Goal: Task Accomplishment & Management: Manage account settings

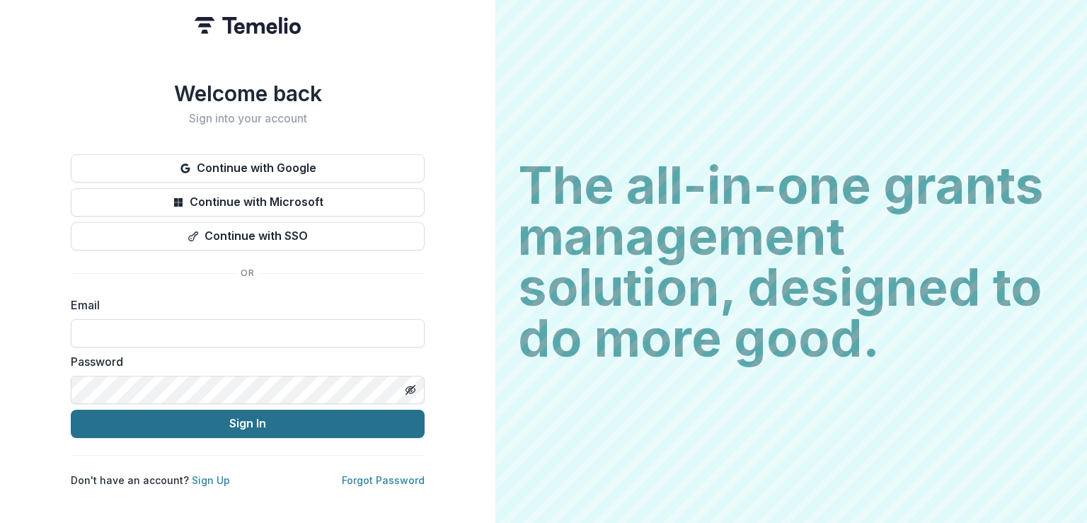
type input "**********"
click at [253, 423] on button "Sign In" at bounding box center [248, 424] width 354 height 28
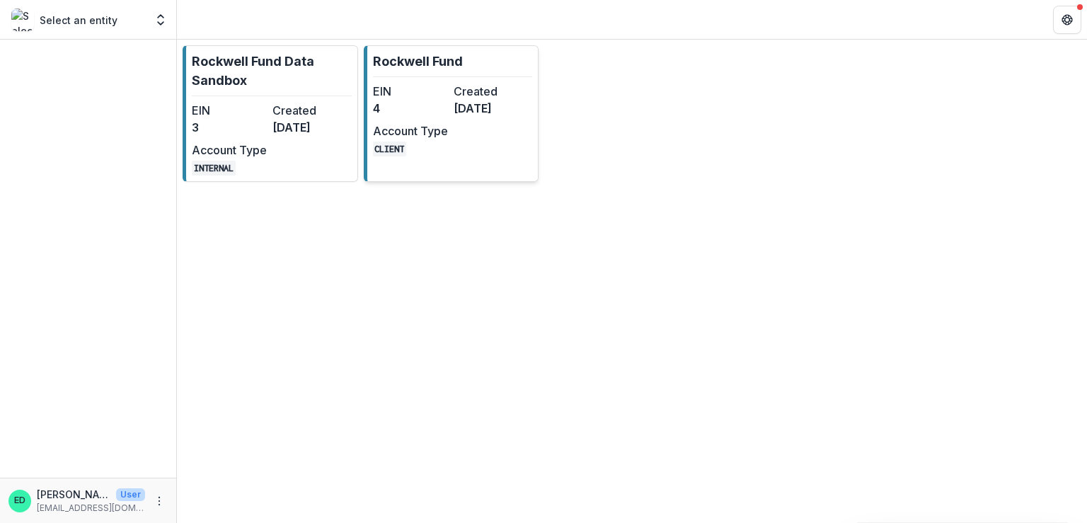
click at [384, 108] on dd "4" at bounding box center [410, 108] width 75 height 17
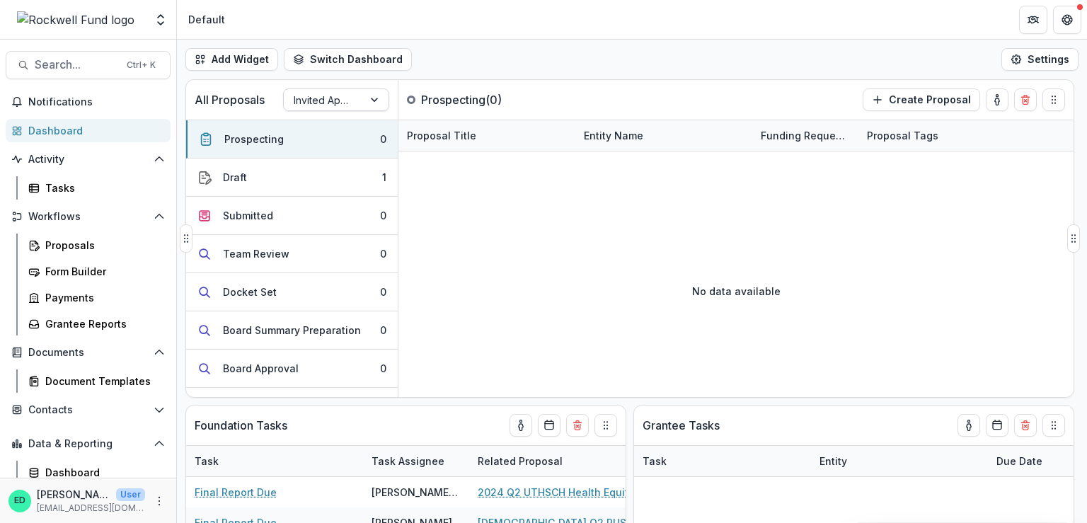
click at [337, 104] on div at bounding box center [323, 100] width 59 height 18
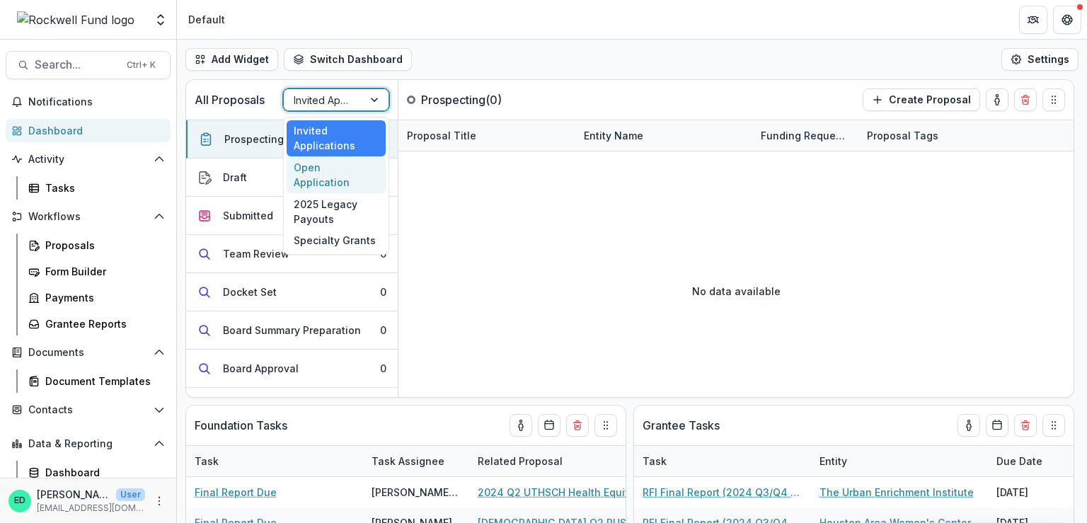
click at [328, 169] on div "Open Application" at bounding box center [336, 174] width 99 height 37
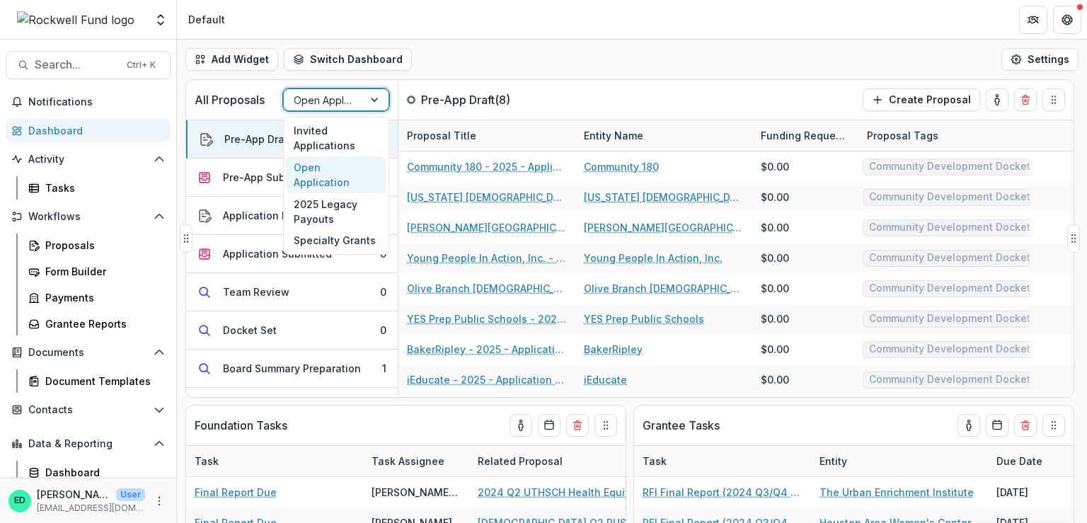
click at [354, 102] on div "Open Application" at bounding box center [323, 100] width 79 height 21
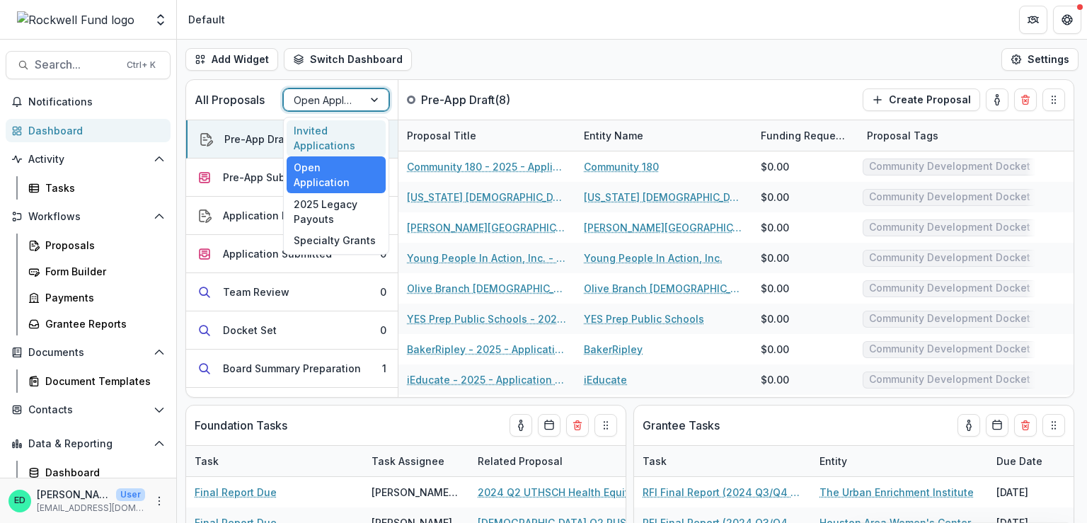
click at [543, 47] on div "Add Widget Switch Dashboard Default RCL Draft New Dashboard Settings" at bounding box center [632, 60] width 910 height 40
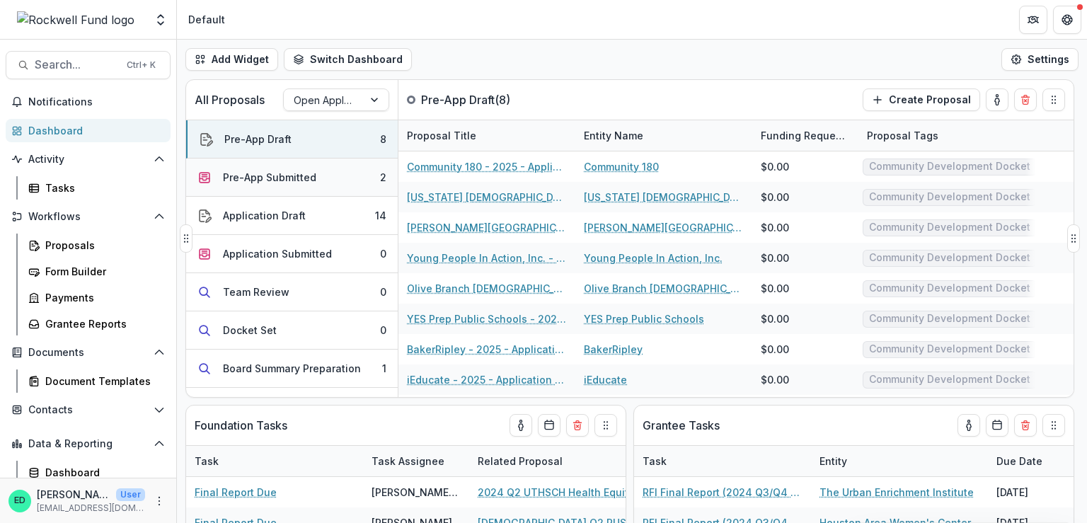
click at [267, 172] on div "Pre-App Submitted" at bounding box center [269, 177] width 93 height 15
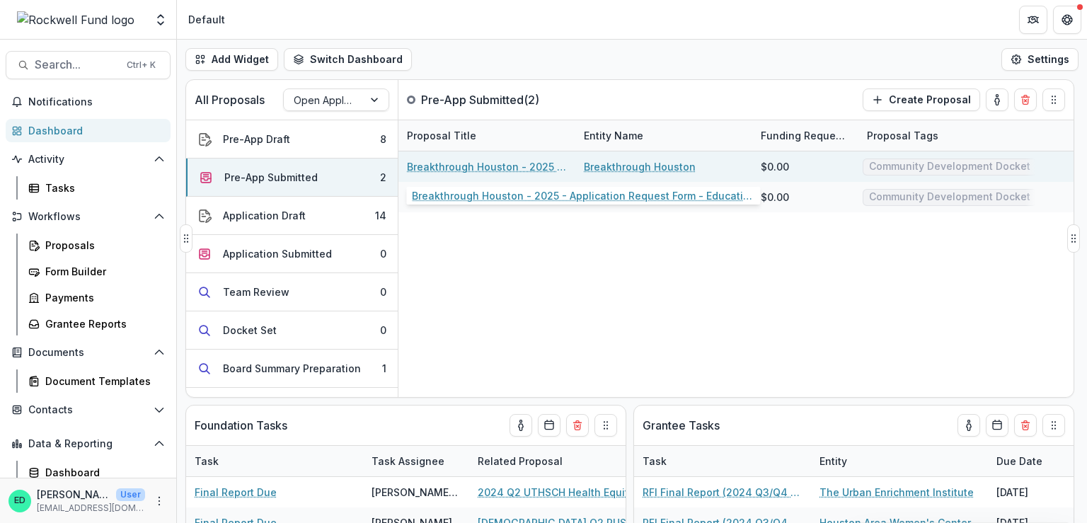
click at [468, 168] on link "Breakthrough Houston - 2025 - Application Request Form - Education" at bounding box center [487, 166] width 160 height 15
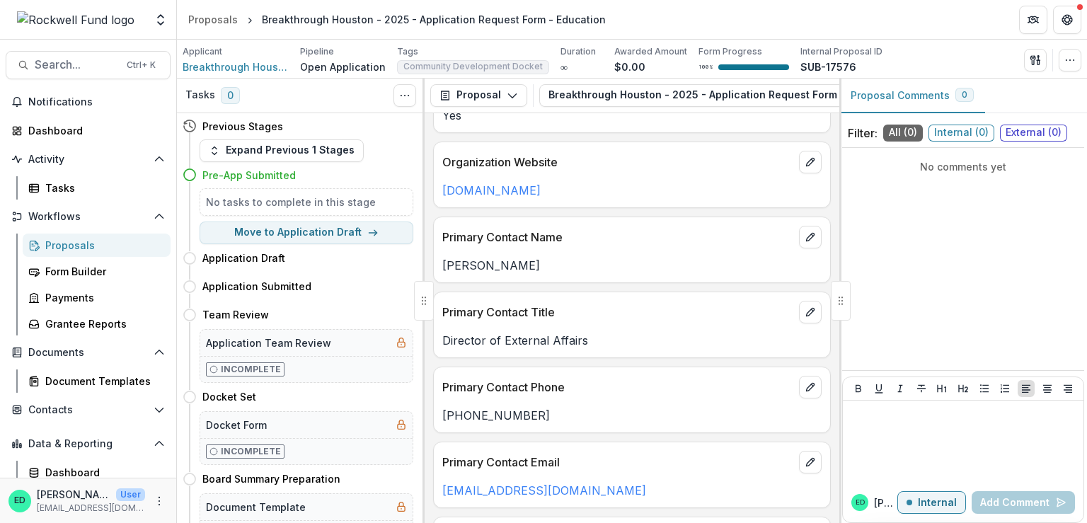
scroll to position [991, 0]
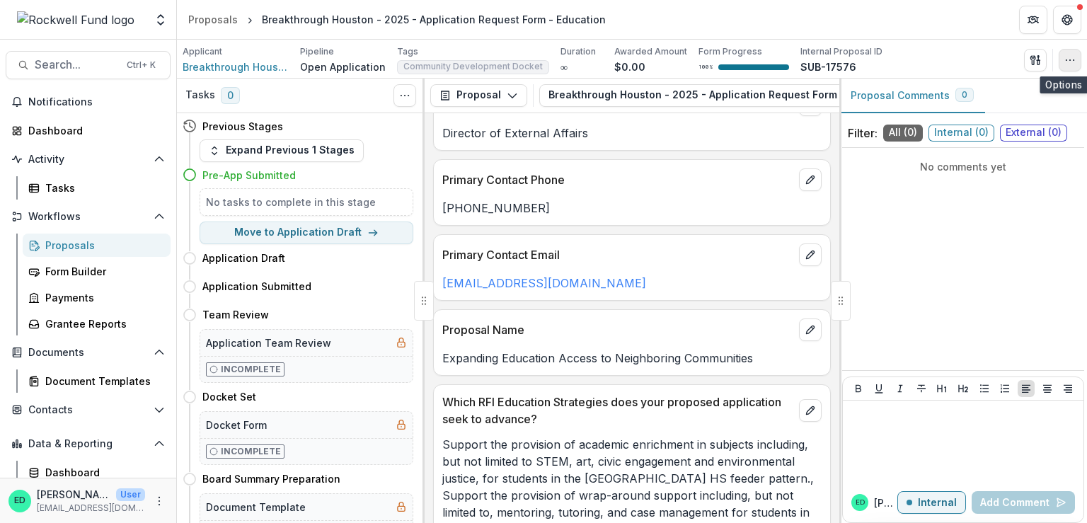
click at [1070, 64] on icon "button" at bounding box center [1070, 60] width 11 height 11
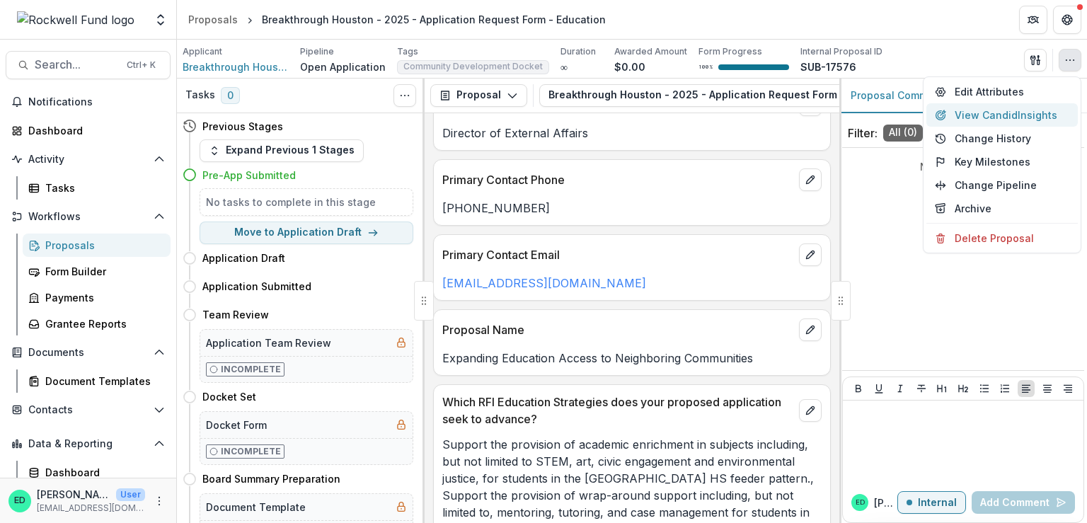
click at [966, 115] on button "View Candid Insights" at bounding box center [1002, 114] width 151 height 23
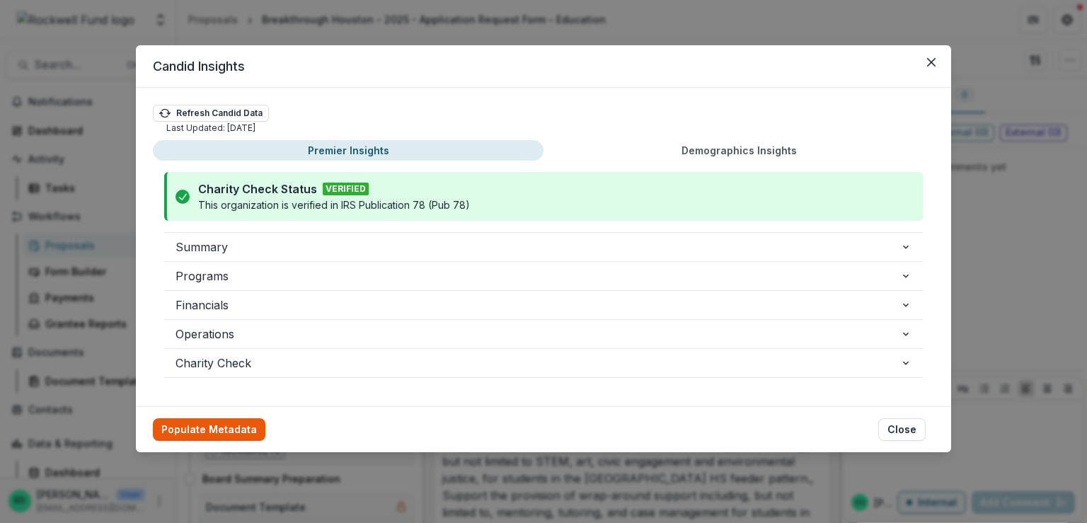
click at [213, 426] on button "Populate Metadata" at bounding box center [209, 429] width 113 height 23
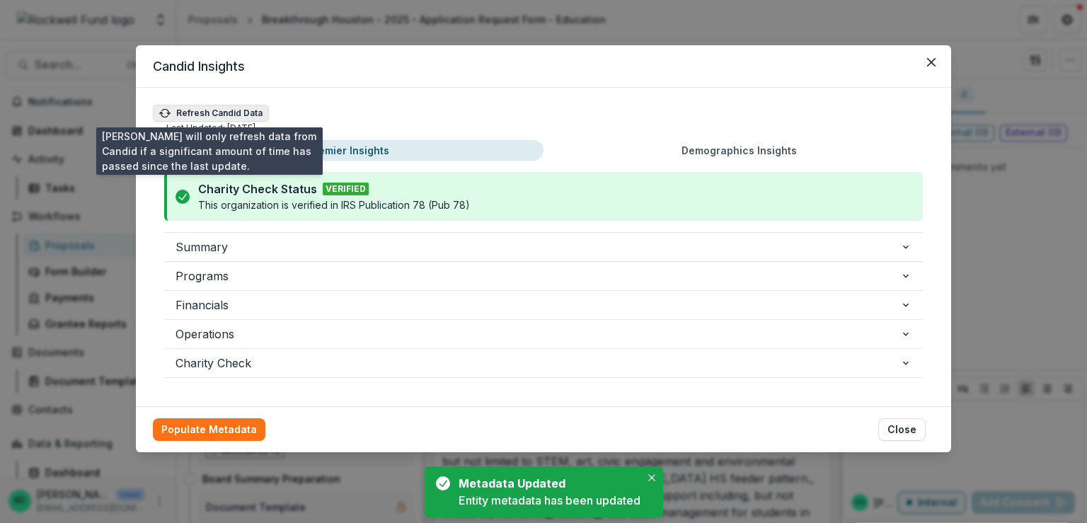
click at [178, 106] on button "Refresh Candid Data" at bounding box center [211, 113] width 116 height 17
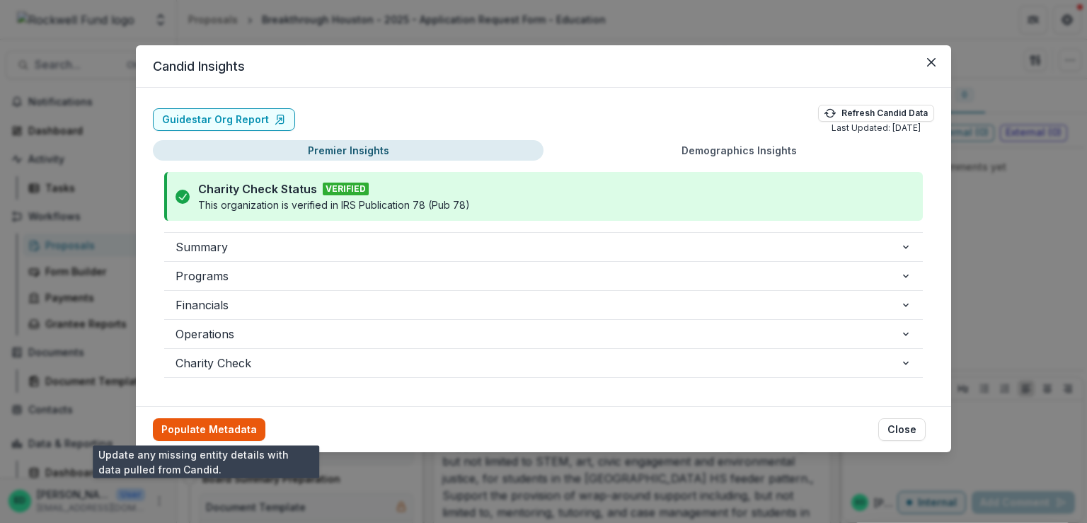
click at [201, 423] on button "Populate Metadata" at bounding box center [209, 429] width 113 height 23
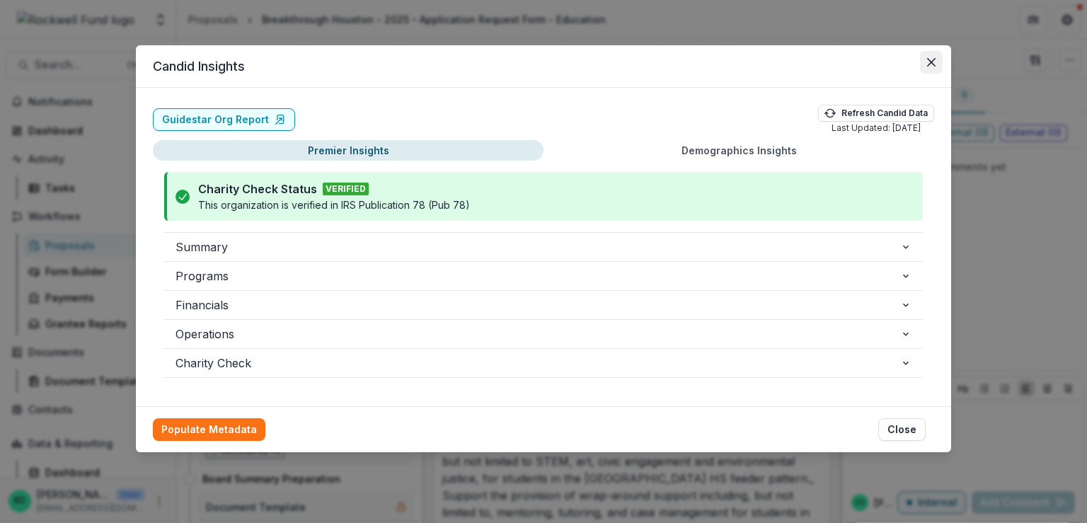
click at [927, 59] on icon "Close" at bounding box center [931, 62] width 8 height 8
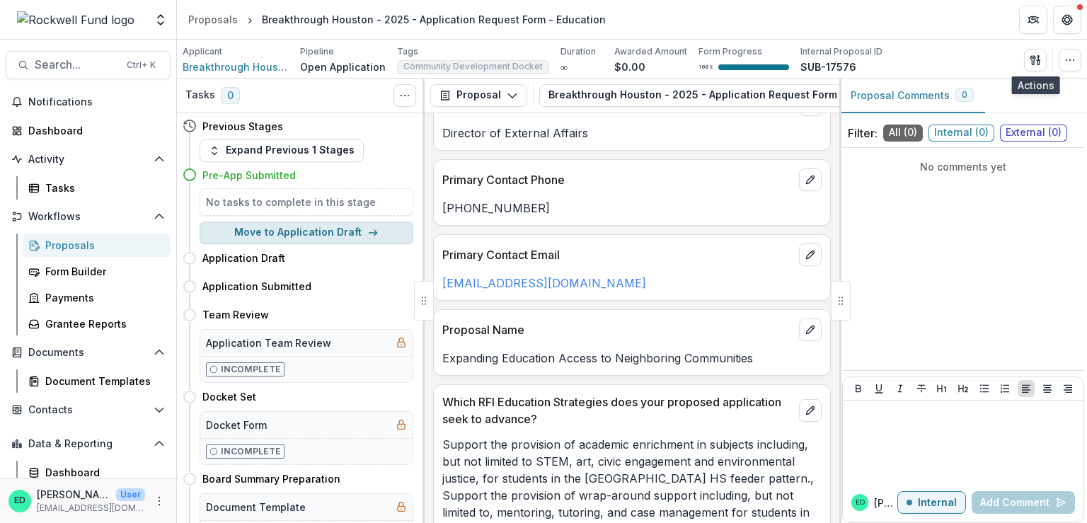
click at [290, 232] on button "Move to Application Draft" at bounding box center [307, 233] width 214 height 23
select select "**********"
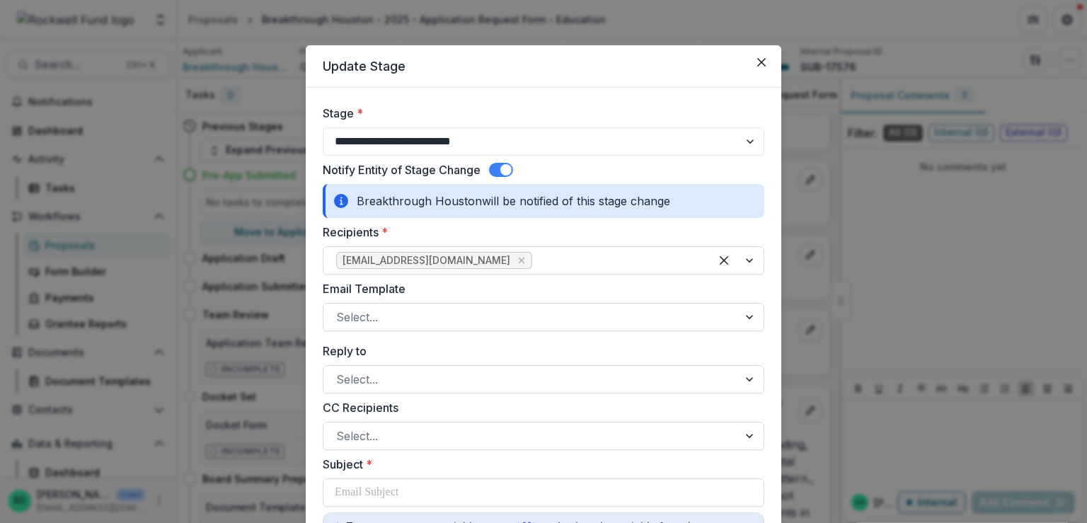
click at [529, 294] on label "Email Template" at bounding box center [539, 288] width 433 height 17
click at [340, 309] on input "Email Template" at bounding box center [338, 317] width 4 height 17
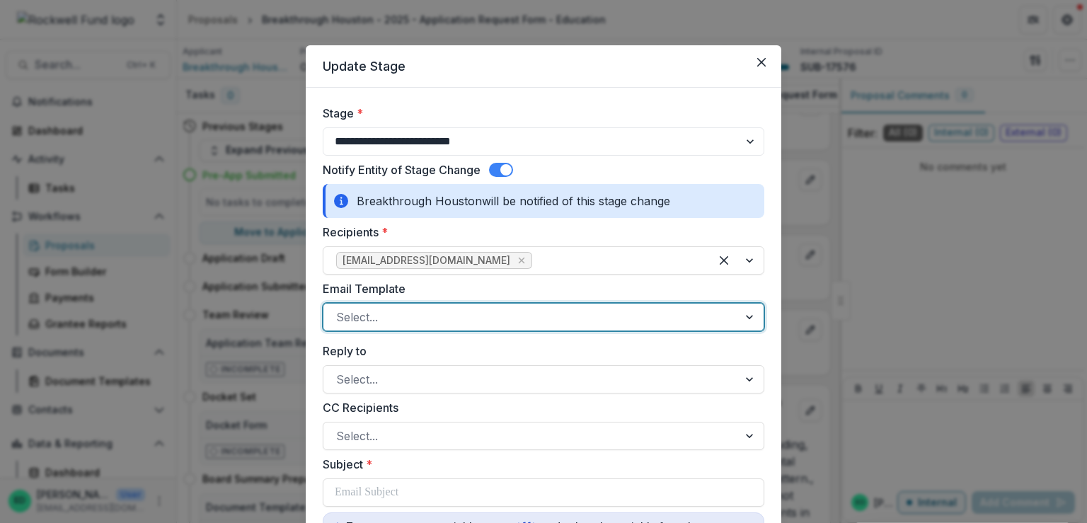
click at [422, 315] on div at bounding box center [530, 317] width 389 height 20
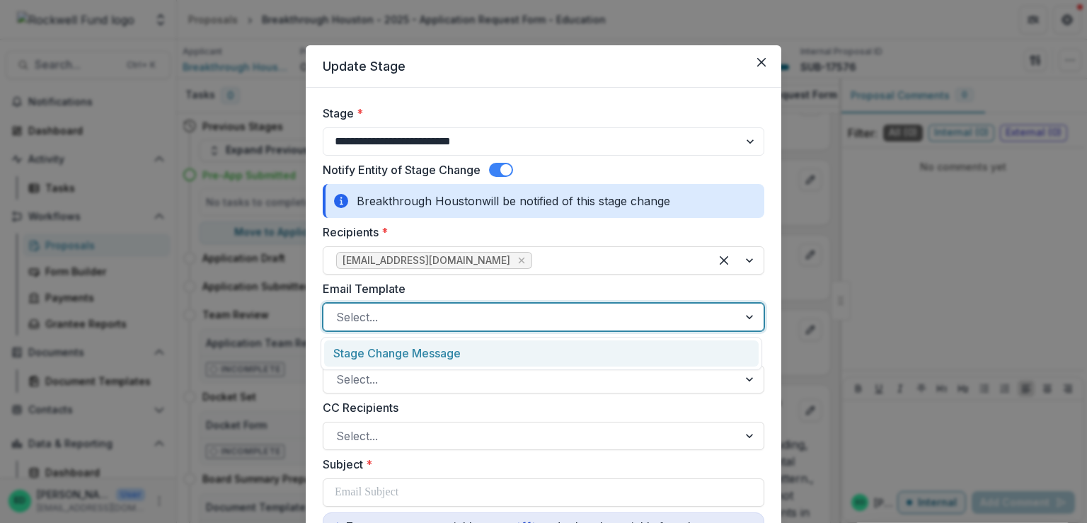
click at [411, 348] on div "Stage Change Message" at bounding box center [541, 354] width 435 height 26
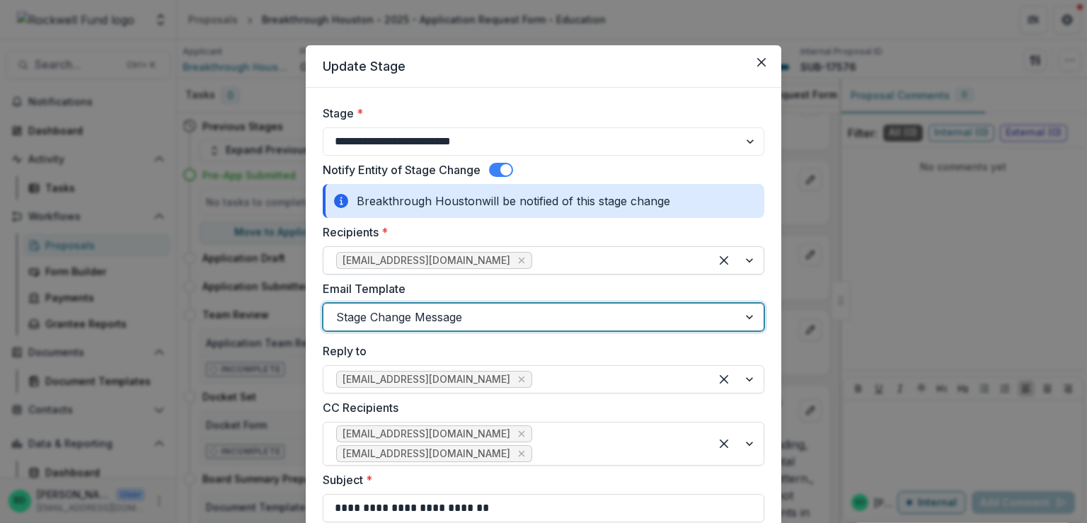
click at [583, 258] on div at bounding box center [616, 261] width 162 height 20
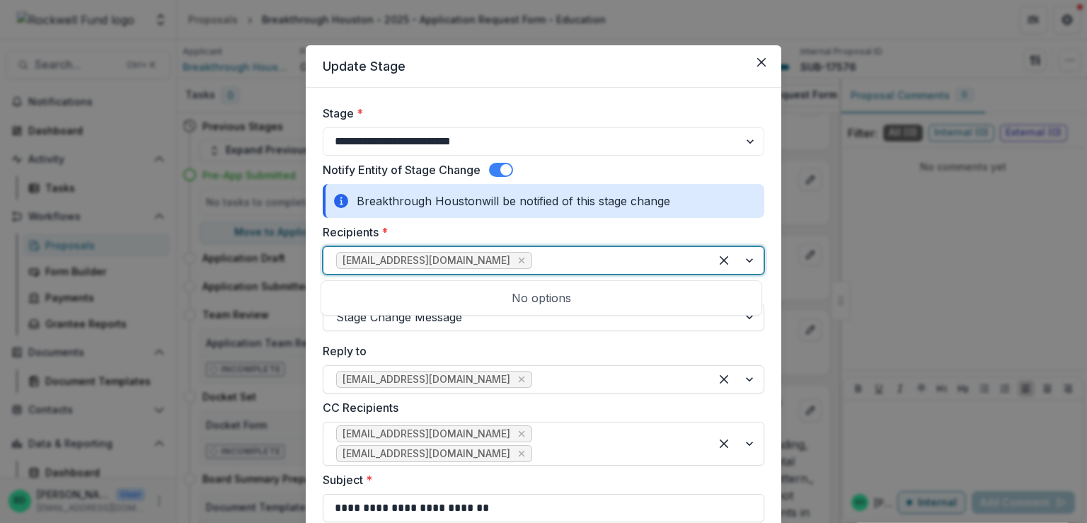
click at [590, 239] on label "Recipients *" at bounding box center [539, 232] width 433 height 17
click at [539, 252] on input "Recipients *" at bounding box center [537, 260] width 4 height 17
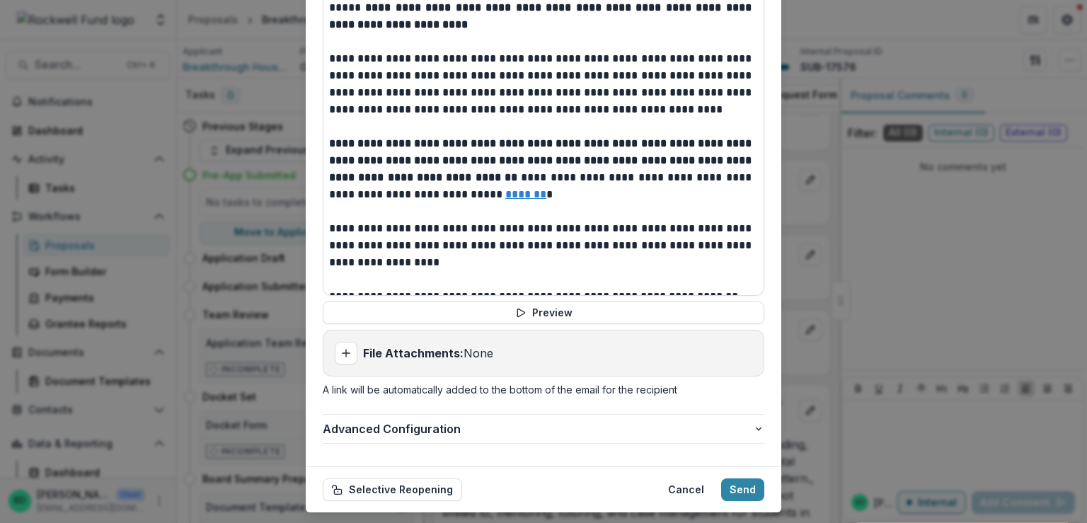
scroll to position [660, 0]
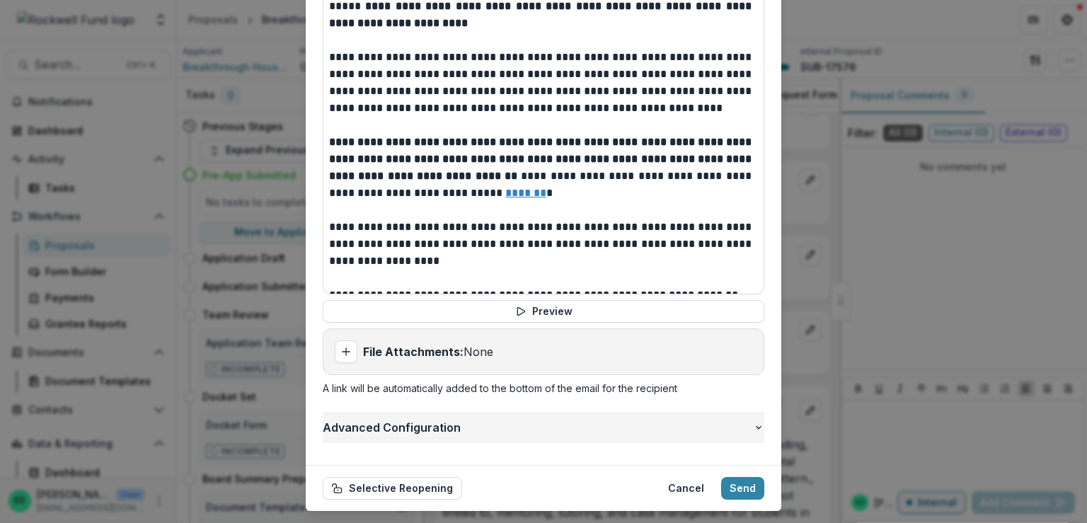
click at [401, 419] on span "Advanced Configuration" at bounding box center [538, 427] width 430 height 17
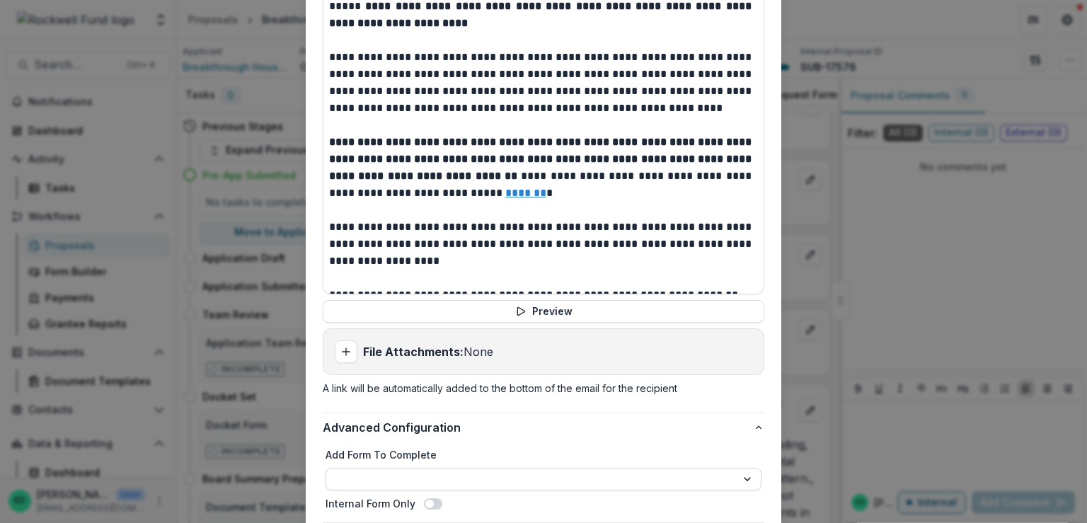
click at [389, 468] on select "**********" at bounding box center [544, 479] width 436 height 23
select select "**********"
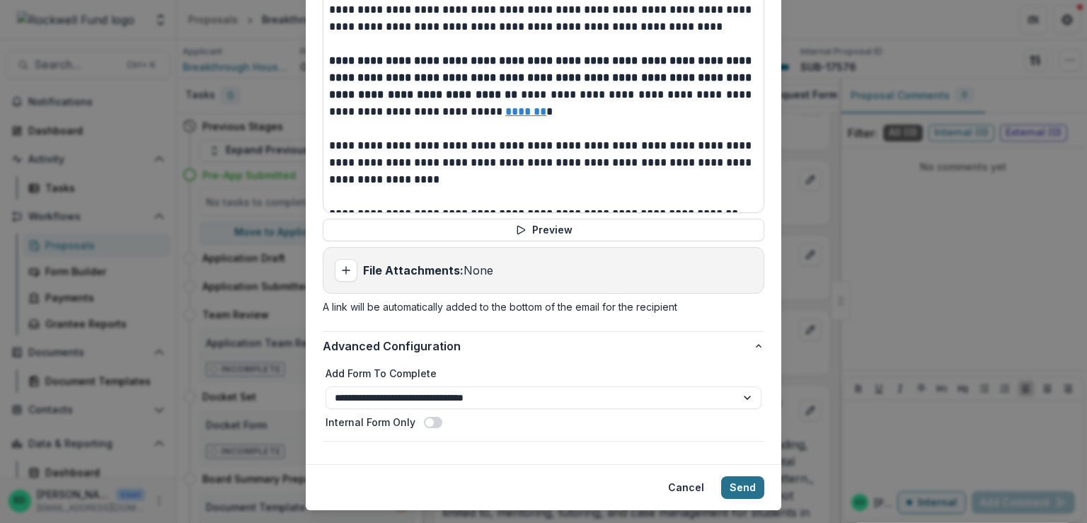
click at [739, 476] on button "Send" at bounding box center [742, 487] width 43 height 23
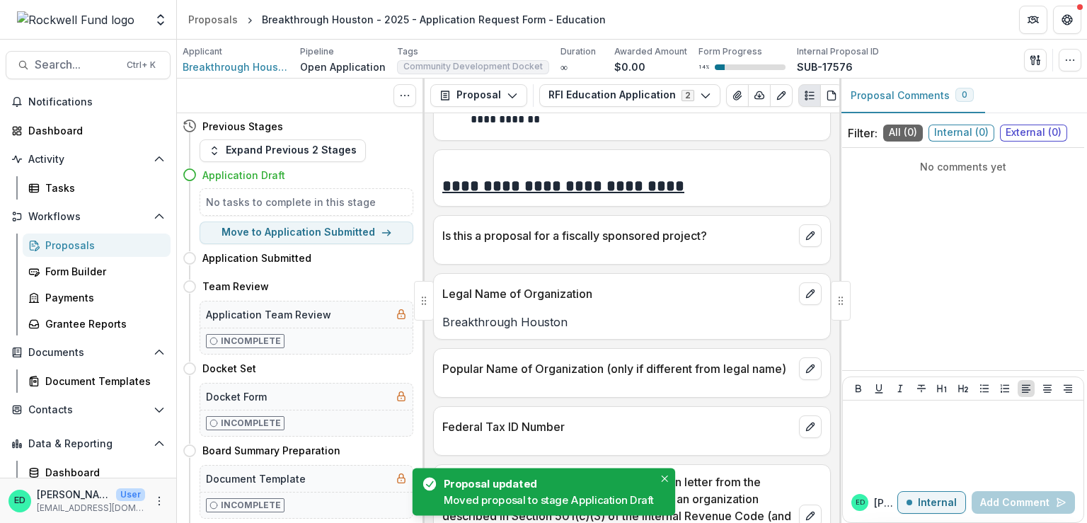
click at [949, 47] on div "Applicant Breakthrough Houston Pipeline Open Application Tags Community Develop…" at bounding box center [632, 59] width 899 height 29
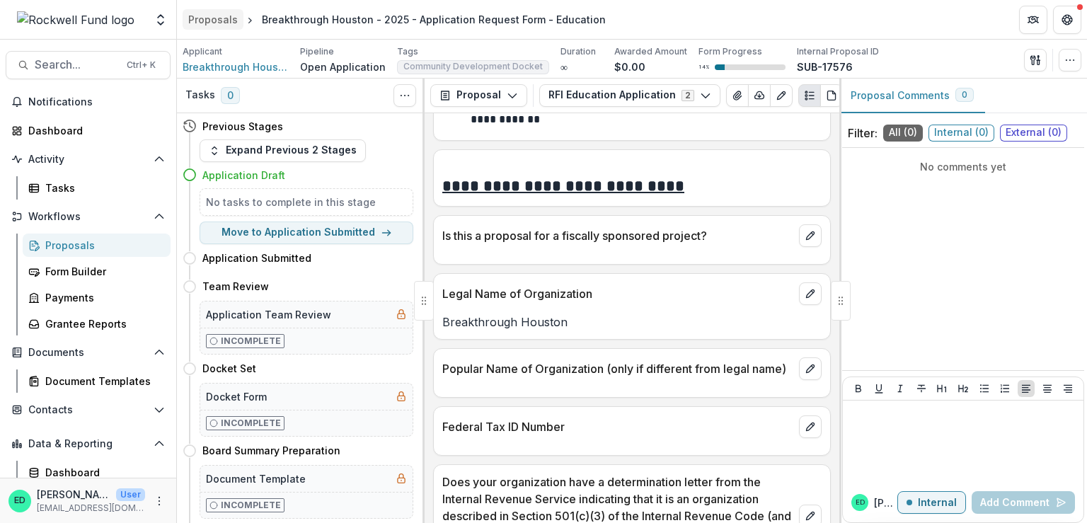
click at [207, 13] on div "Proposals" at bounding box center [213, 19] width 50 height 15
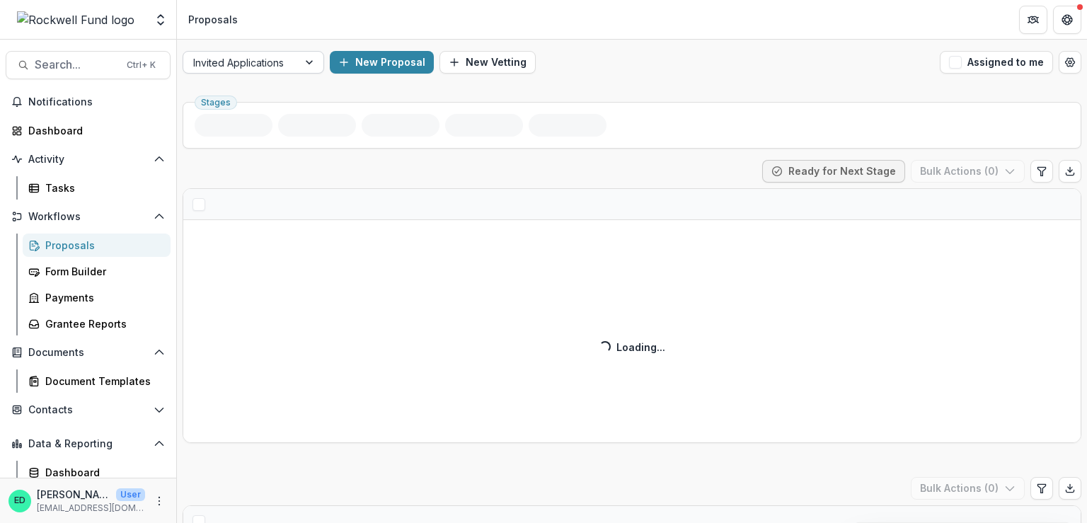
click at [309, 63] on div at bounding box center [310, 62] width 25 height 21
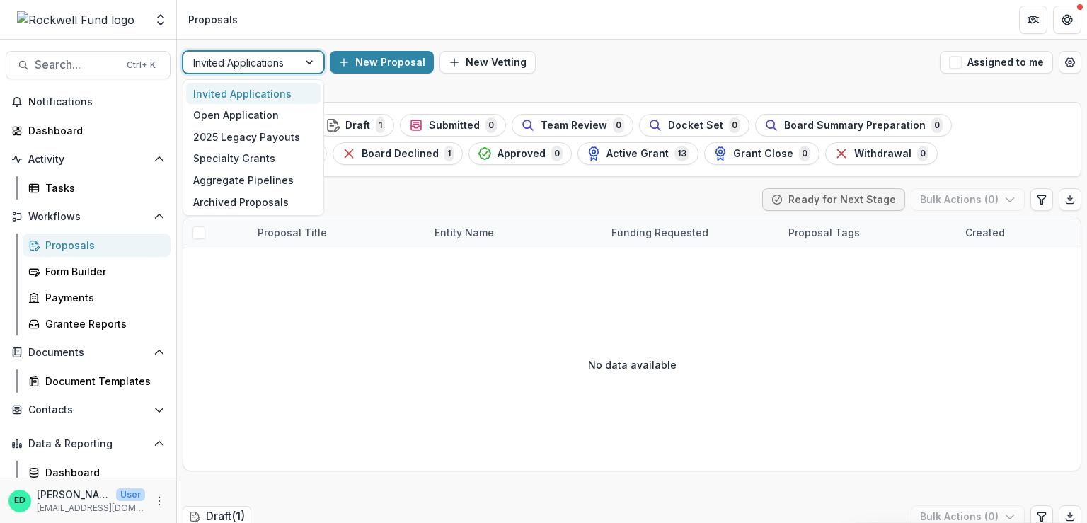
click at [253, 114] on div "Open Application" at bounding box center [253, 115] width 135 height 22
click at [227, 112] on div "Stages Prospecting 0 Draft 1 Submitted 0 Team Review 0 Docket Set 0 Board Summa…" at bounding box center [632, 139] width 899 height 75
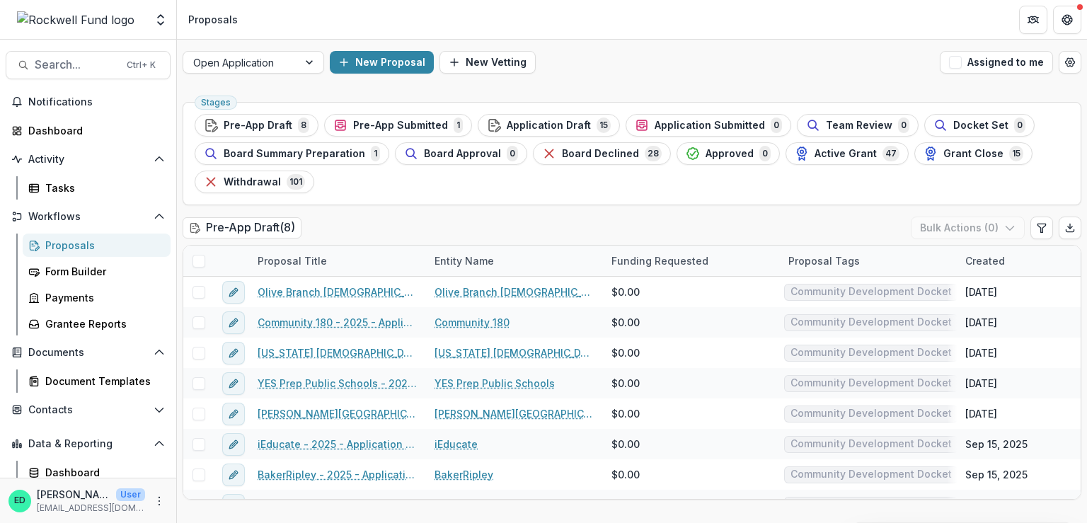
click at [304, 64] on div at bounding box center [310, 62] width 25 height 21
click at [394, 122] on ul "Stages Pre-App Draft 8 Pre-App Submitted 1 Application Draft 15 Application Sub…" at bounding box center [632, 153] width 875 height 79
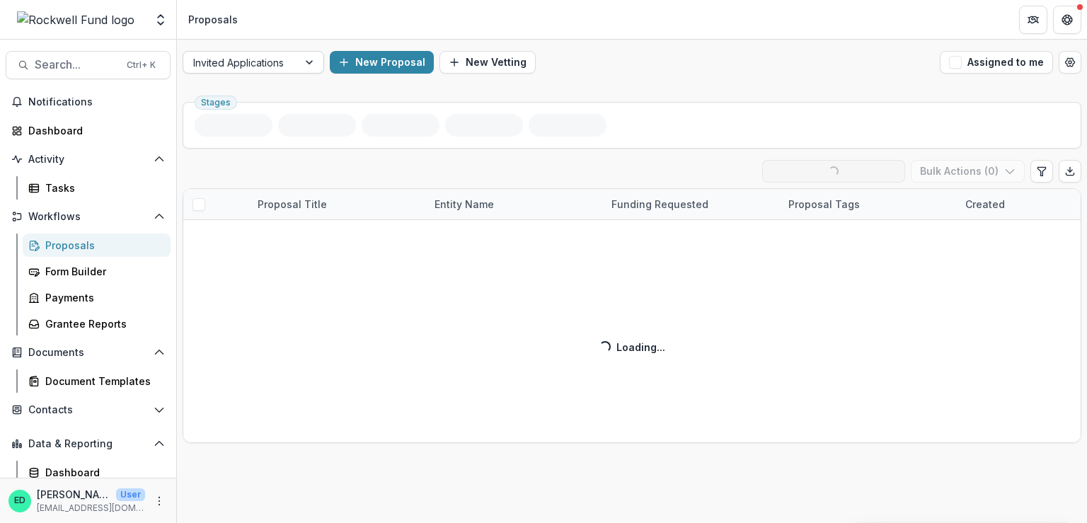
click at [314, 57] on div at bounding box center [310, 62] width 25 height 21
click at [303, 60] on div at bounding box center [310, 62] width 25 height 21
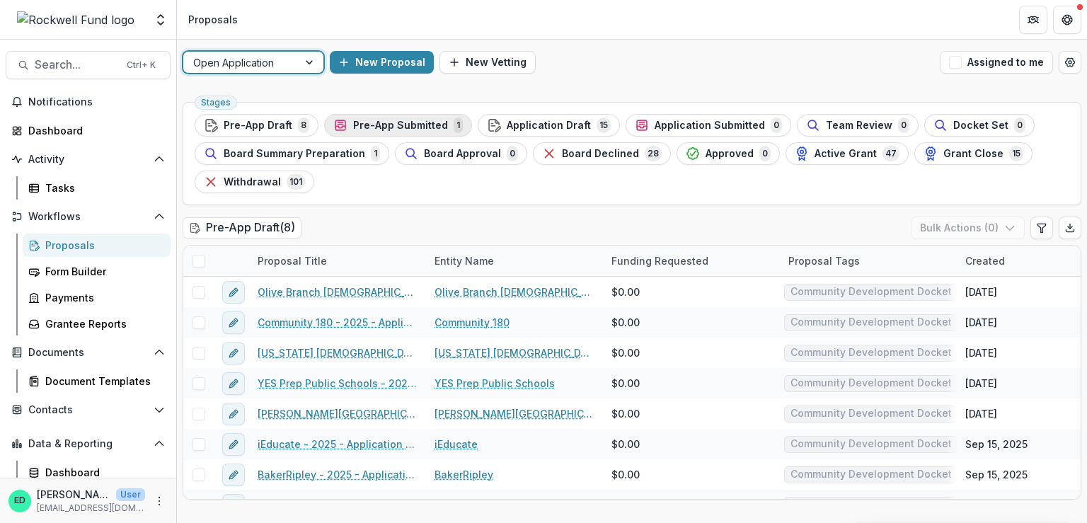
click at [396, 126] on span "Pre-App Submitted" at bounding box center [400, 126] width 95 height 12
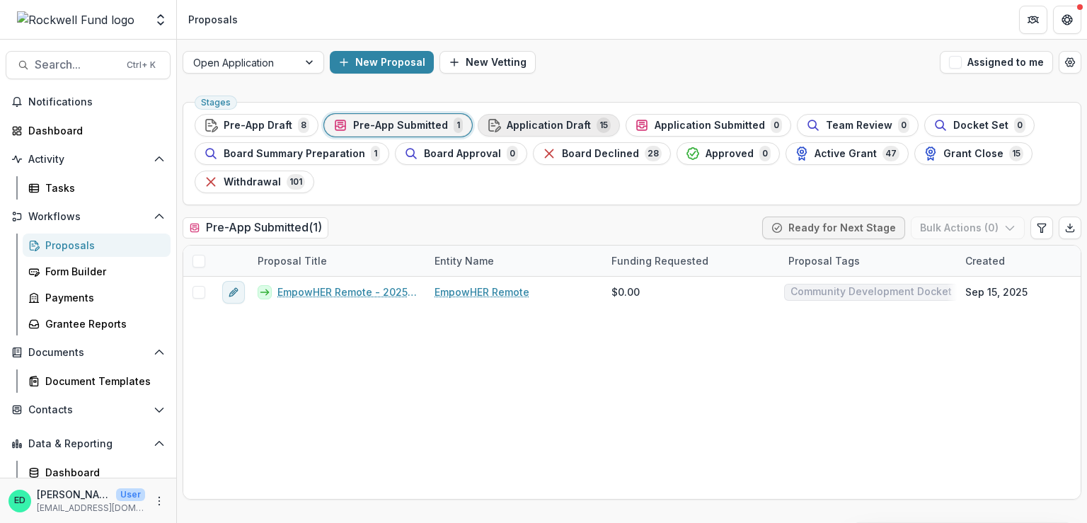
click at [527, 120] on span "Application Draft" at bounding box center [549, 126] width 84 height 12
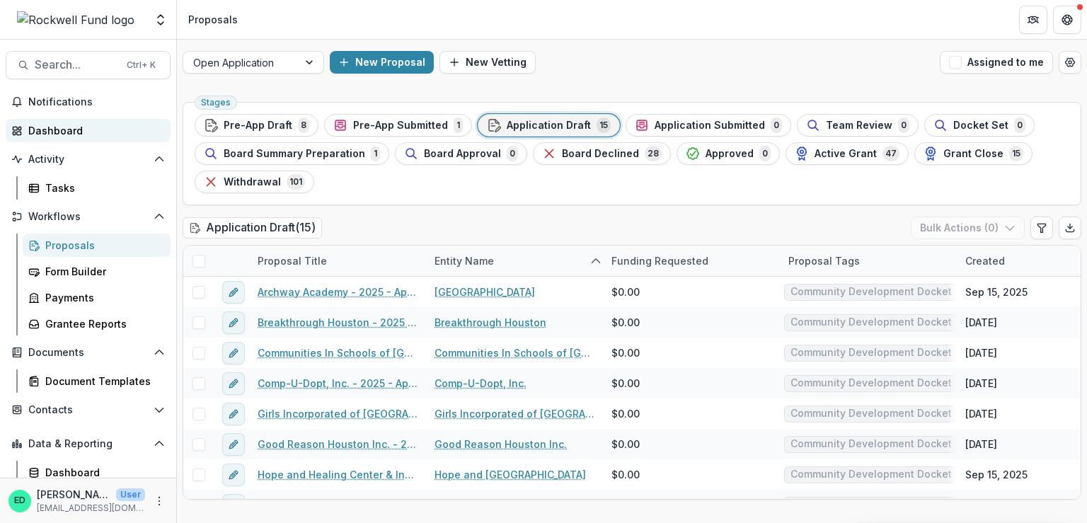
click at [88, 131] on div "Dashboard" at bounding box center [93, 130] width 131 height 15
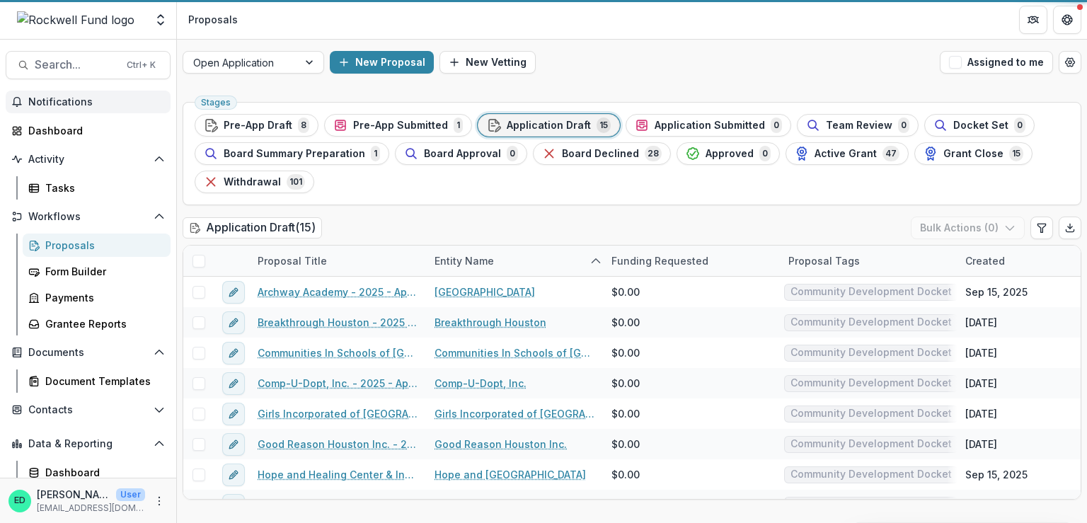
click at [79, 107] on span "Notifications" at bounding box center [96, 102] width 137 height 12
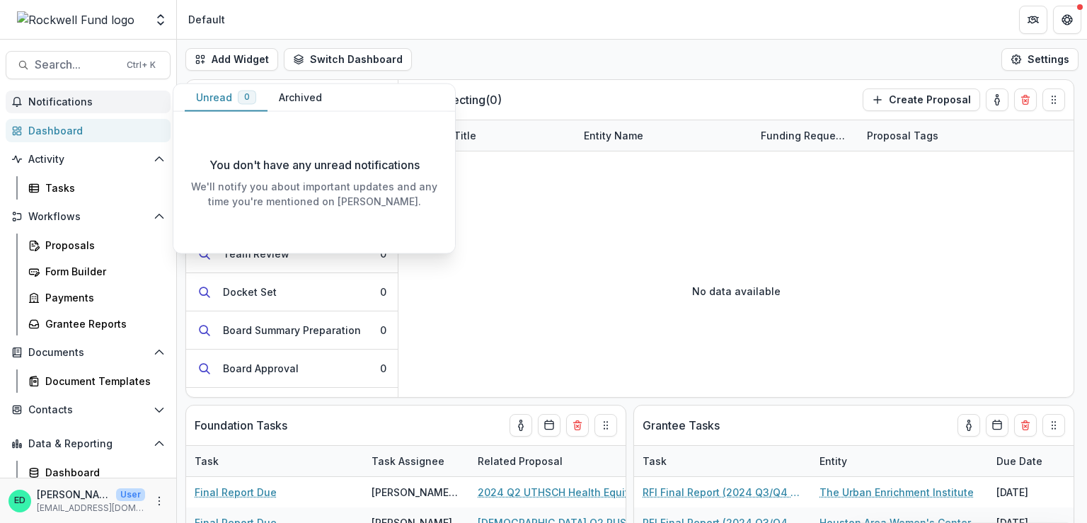
click at [530, 55] on div "Add Widget Switch Dashboard Default RCL Draft New Dashboard Settings" at bounding box center [632, 60] width 910 height 40
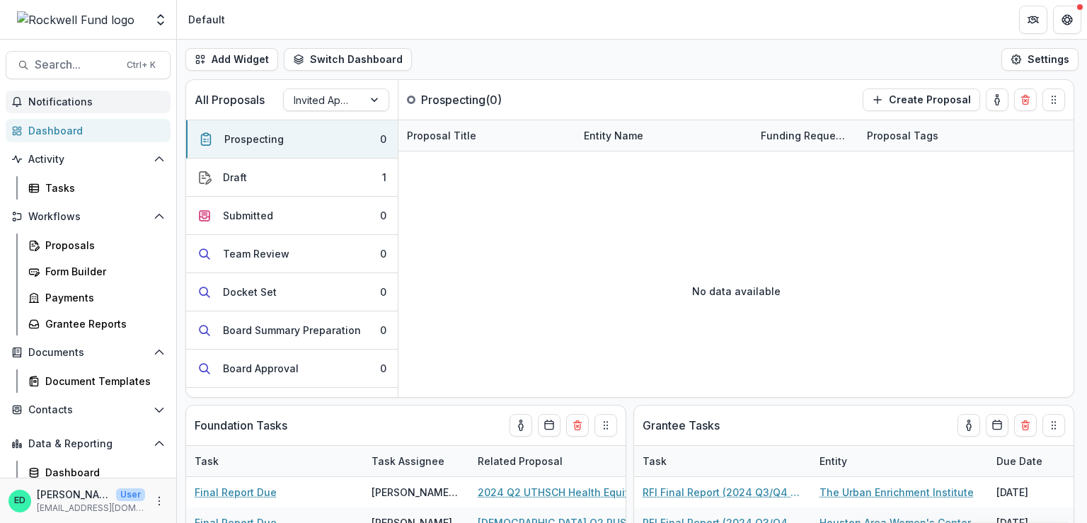
click at [50, 93] on button "Notifications" at bounding box center [88, 102] width 165 height 23
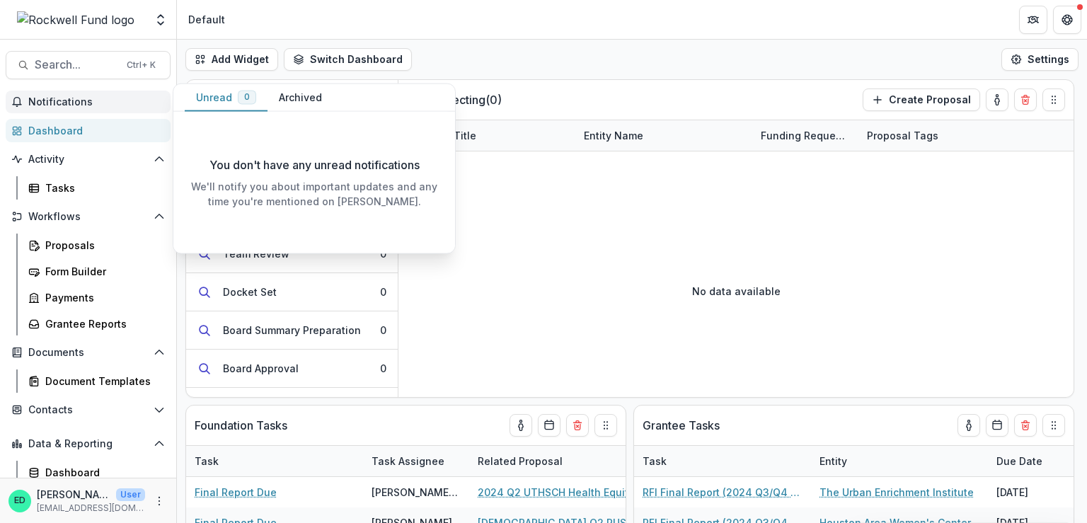
click at [45, 100] on span "Notifications" at bounding box center [96, 102] width 137 height 12
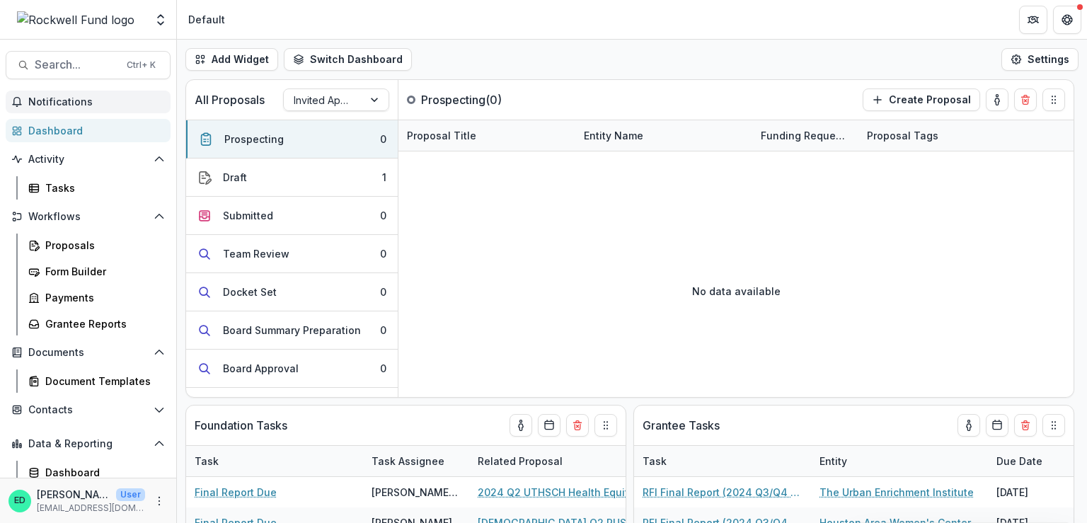
click at [47, 103] on span "Notifications" at bounding box center [96, 102] width 137 height 12
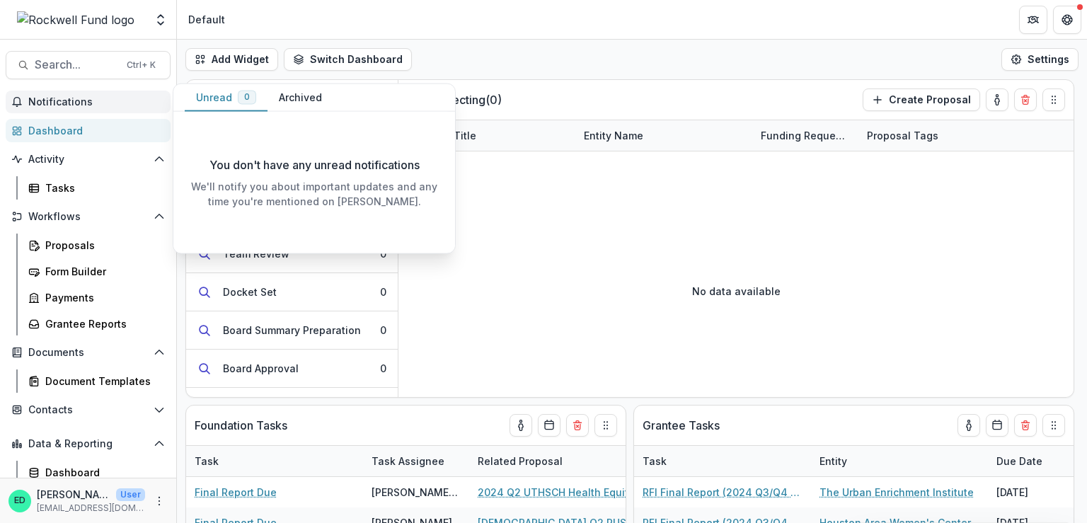
click at [47, 103] on span "Notifications" at bounding box center [96, 102] width 137 height 12
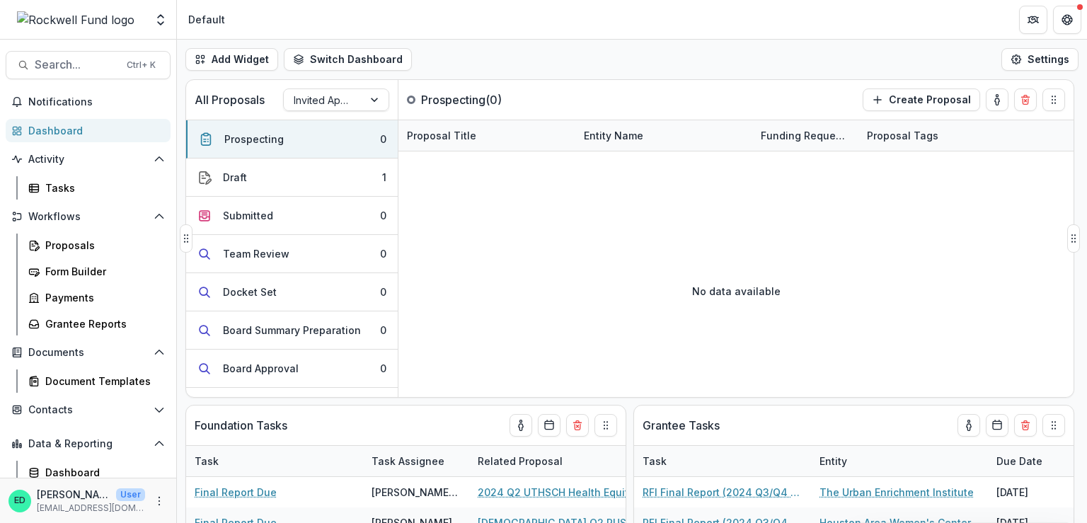
click at [481, 81] on div "All Proposals Invited Applications Prospecting ( 0 ) Create Proposal" at bounding box center [600, 100] width 828 height 40
click at [62, 107] on span "Notifications" at bounding box center [96, 102] width 137 height 12
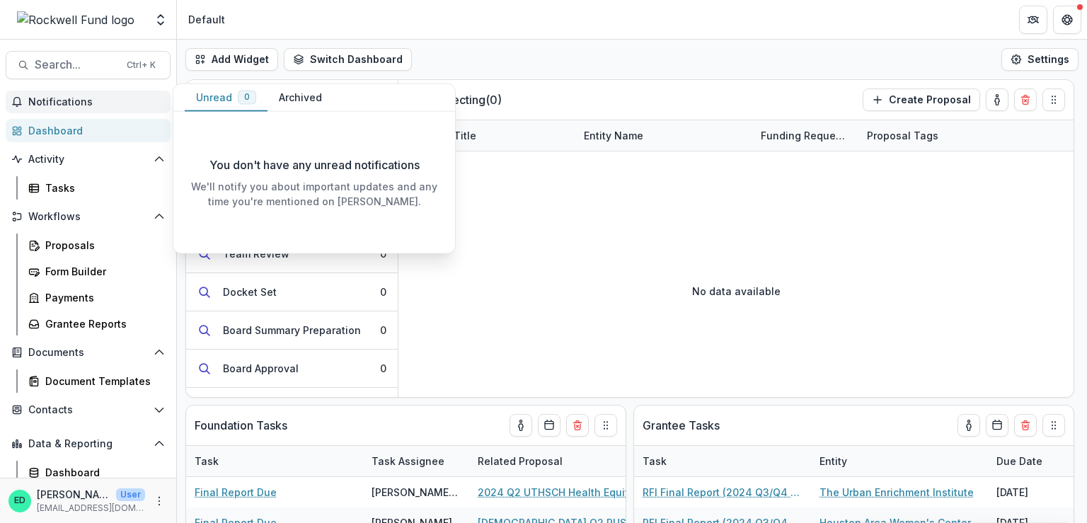
click at [62, 107] on span "Notifications" at bounding box center [96, 102] width 137 height 12
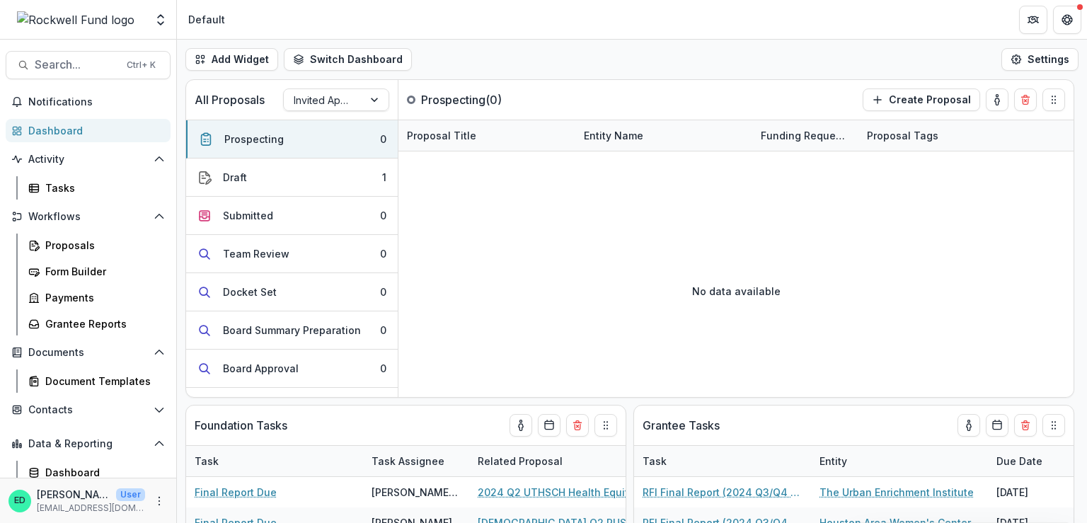
click at [48, 140] on link "Dashboard" at bounding box center [88, 130] width 165 height 23
